Goal: Information Seeking & Learning: Learn about a topic

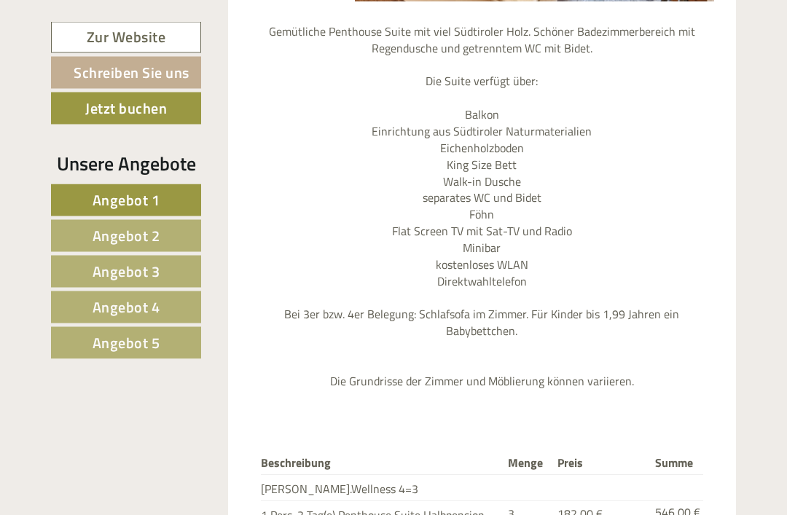
scroll to position [4083, 0]
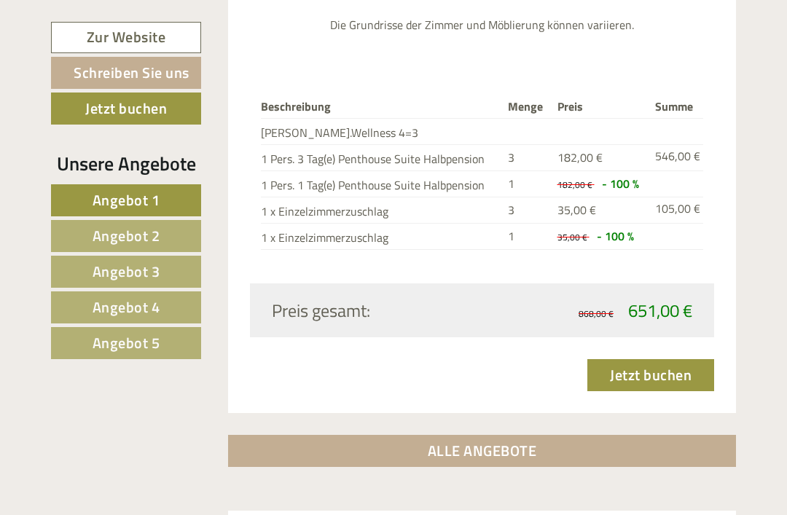
click at [483, 435] on link "ALLE ANGEBOTE" at bounding box center [482, 451] width 508 height 32
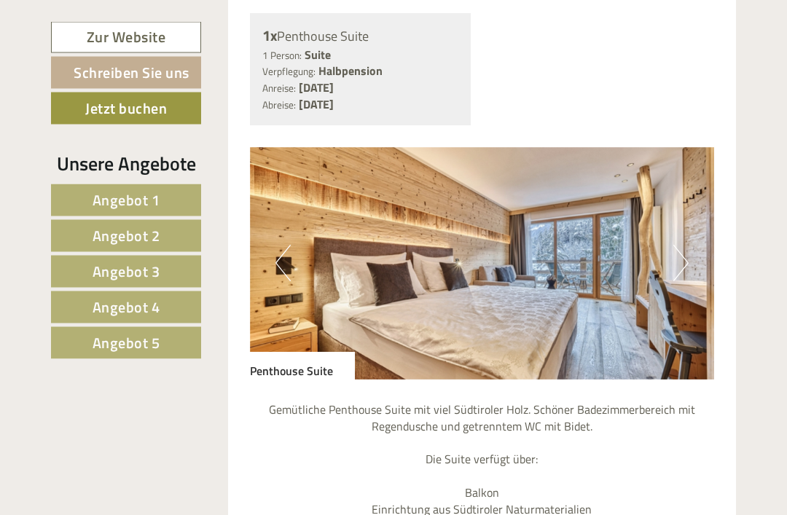
scroll to position [3684, 0]
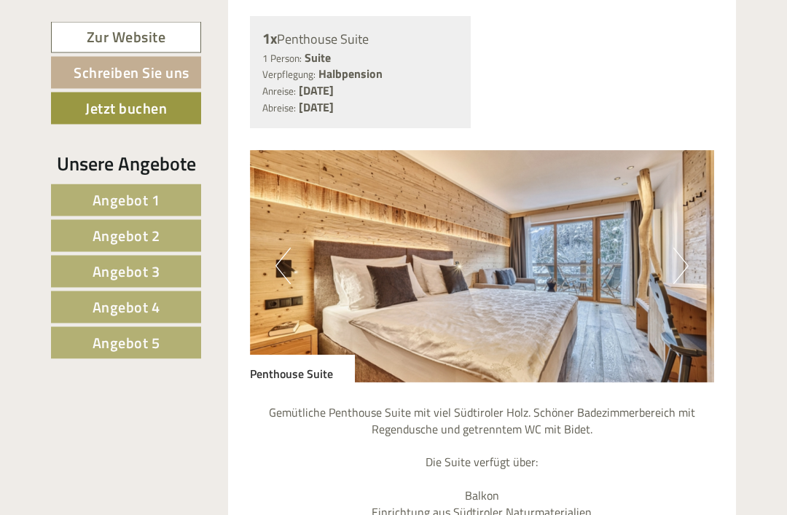
click at [693, 162] on img at bounding box center [482, 267] width 465 height 232
click at [687, 248] on button "Next" at bounding box center [680, 266] width 15 height 36
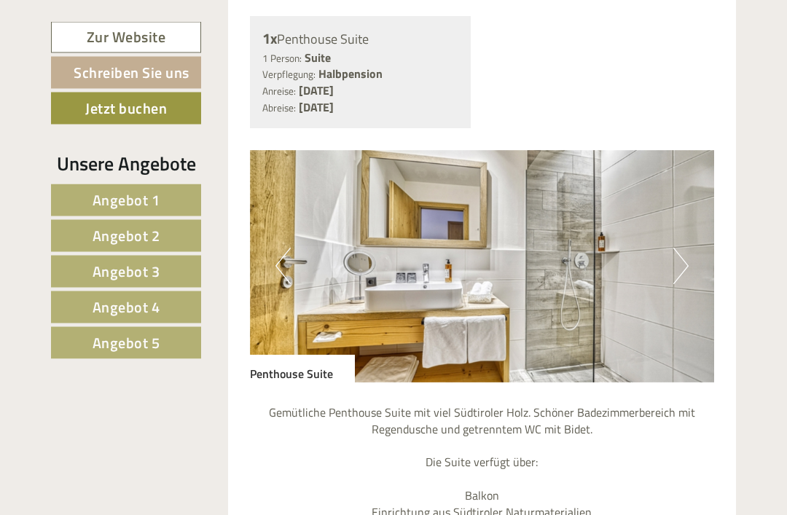
scroll to position [3685, 0]
click at [685, 248] on button "Next" at bounding box center [680, 266] width 15 height 36
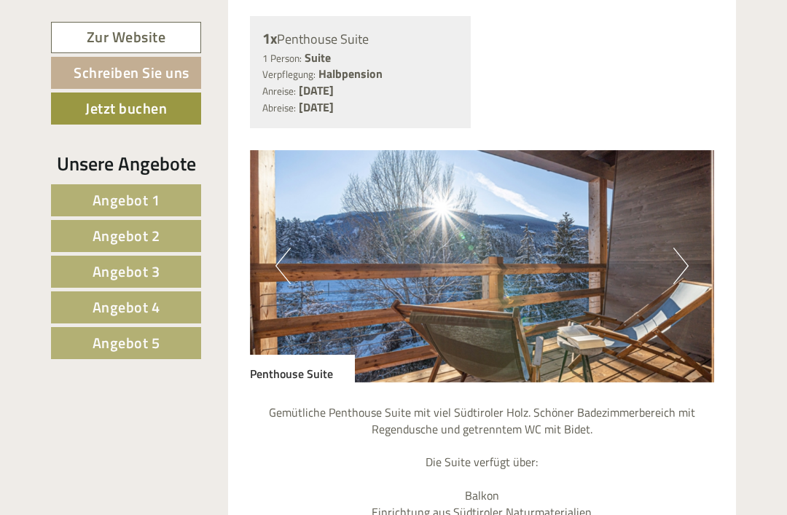
click at [673, 248] on button "Next" at bounding box center [680, 266] width 15 height 36
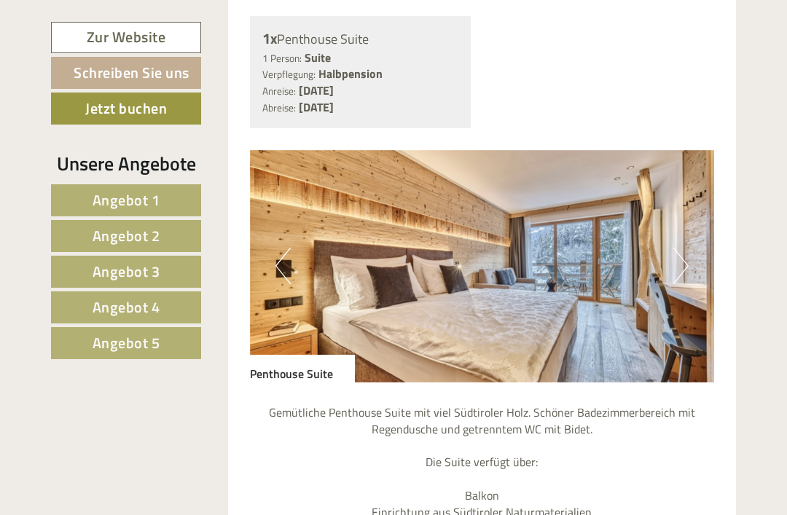
click at [680, 248] on button "Next" at bounding box center [680, 266] width 15 height 36
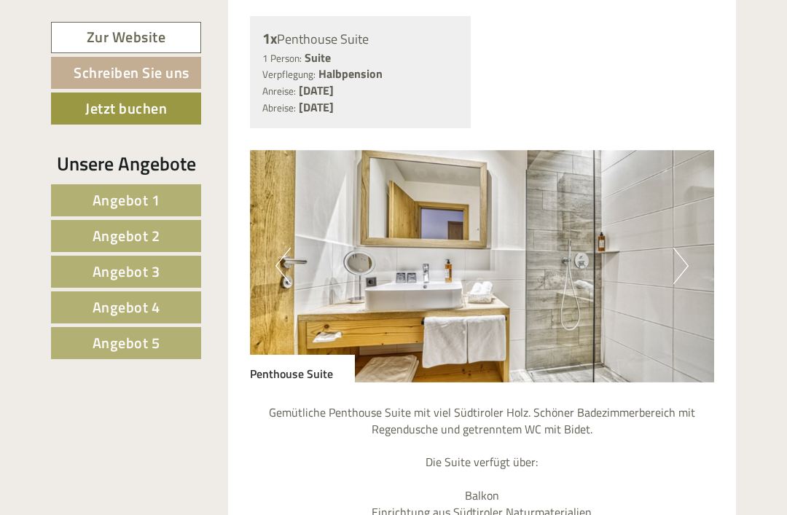
click at [687, 248] on button "Next" at bounding box center [680, 266] width 15 height 36
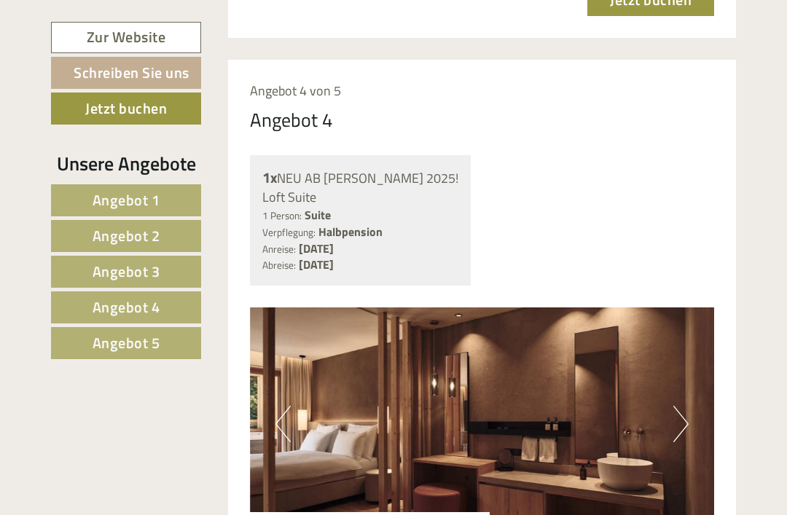
scroll to position [4796, 0]
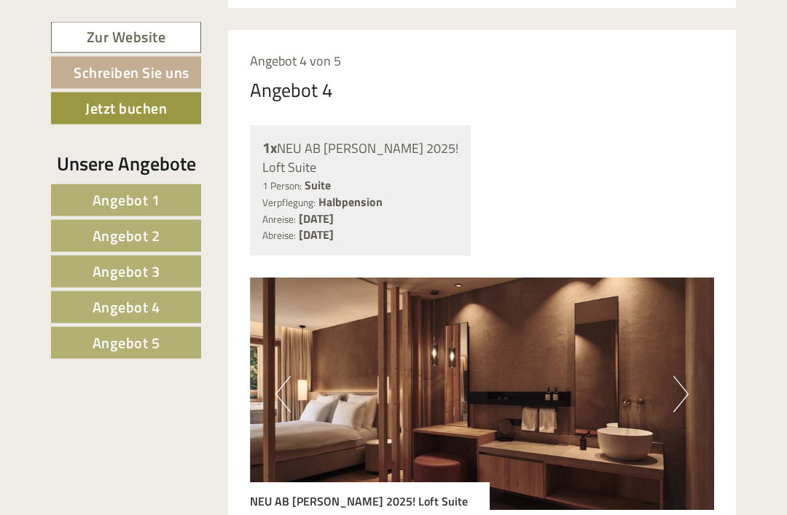
click at [679, 377] on button "Next" at bounding box center [680, 395] width 15 height 36
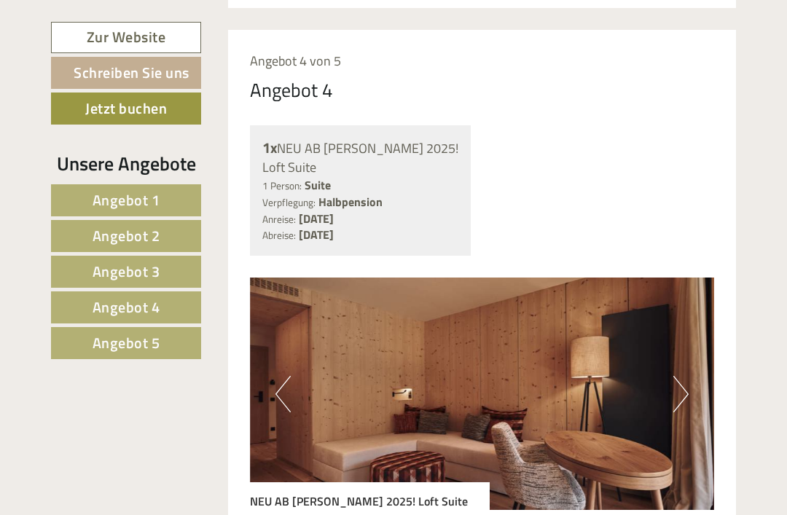
click at [679, 376] on button "Next" at bounding box center [680, 394] width 15 height 36
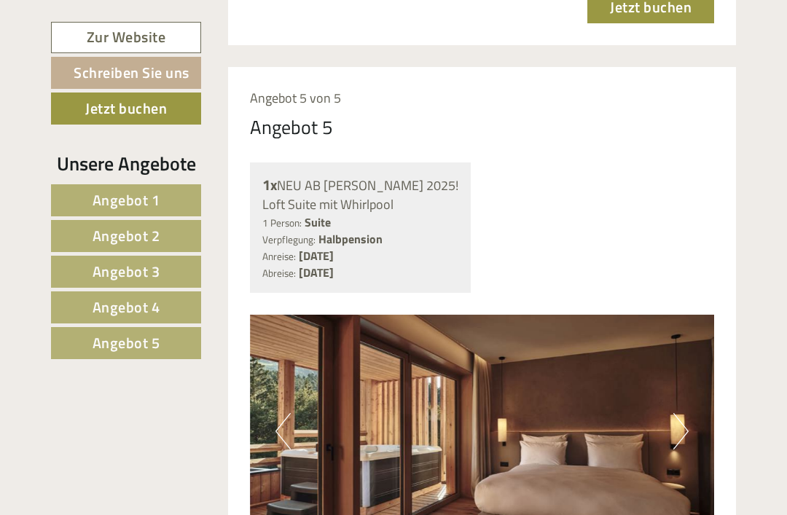
scroll to position [6092, 0]
click at [695, 315] on img at bounding box center [482, 431] width 465 height 232
click at [681, 413] on button "Next" at bounding box center [680, 431] width 15 height 36
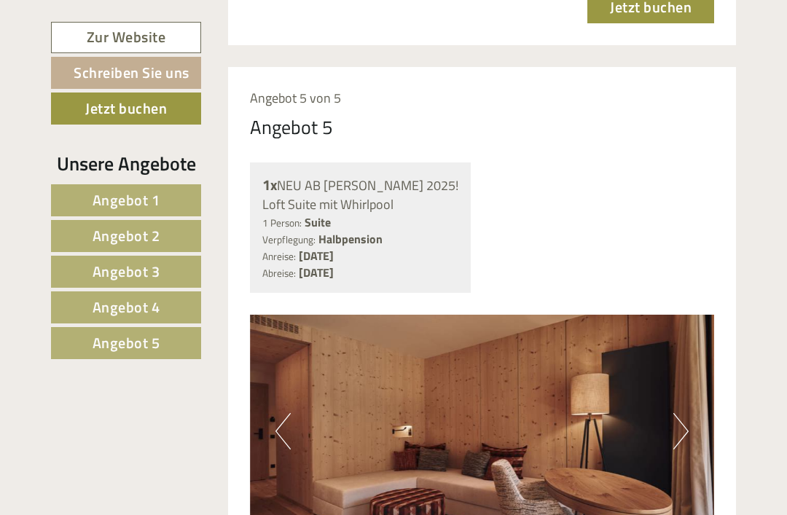
click at [682, 413] on button "Next" at bounding box center [680, 431] width 15 height 36
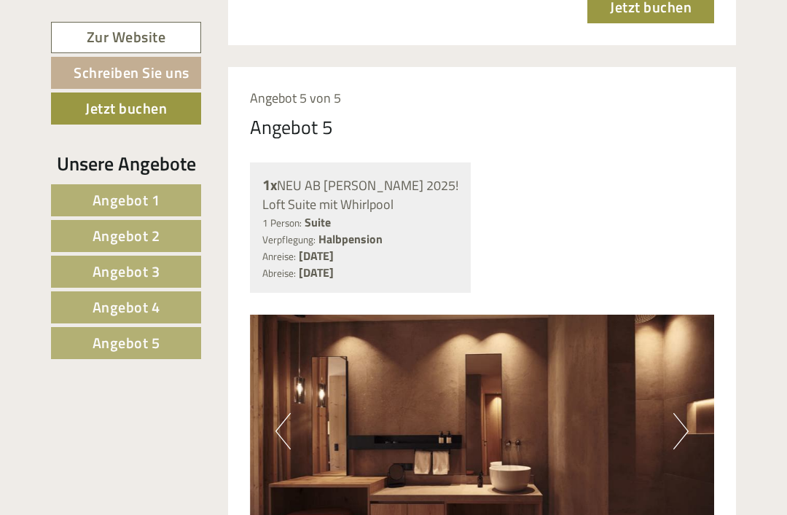
click at [679, 413] on button "Next" at bounding box center [680, 431] width 15 height 36
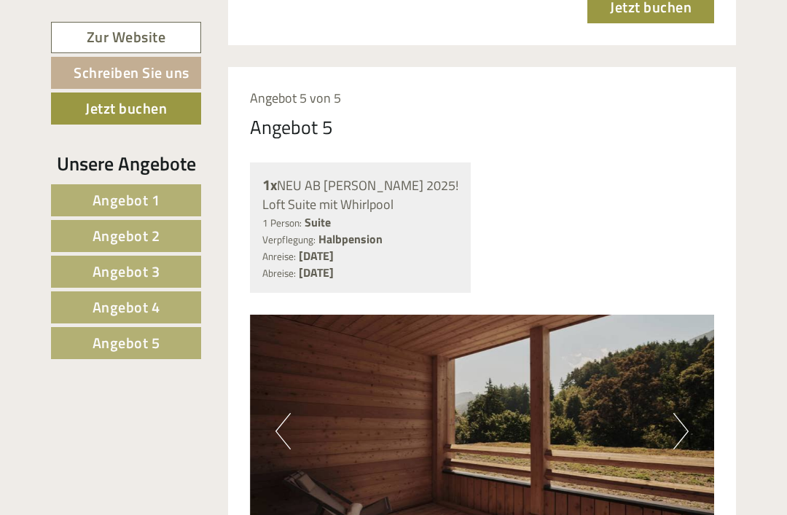
click at [686, 413] on button "Next" at bounding box center [680, 431] width 15 height 36
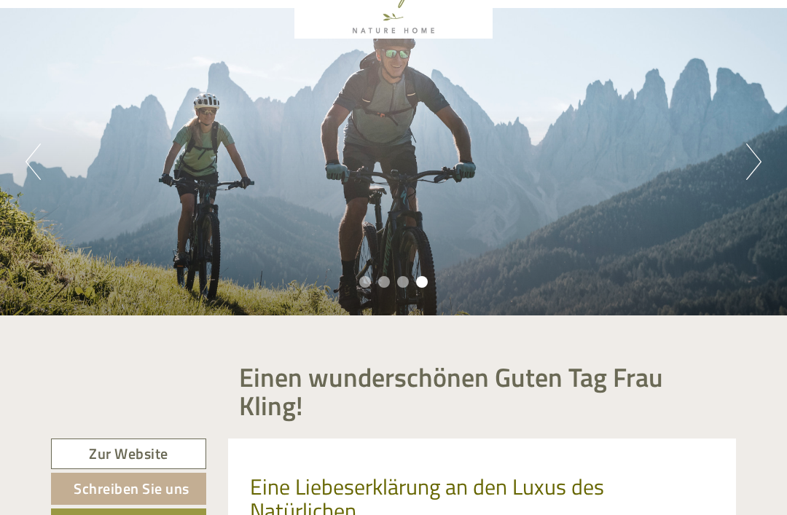
scroll to position [0, 0]
